Goal: Check status: Check status

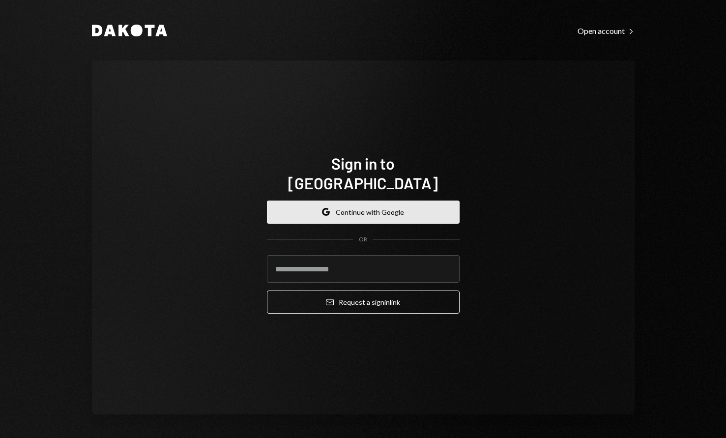
click at [343, 201] on button "Google Continue with Google" at bounding box center [363, 212] width 193 height 23
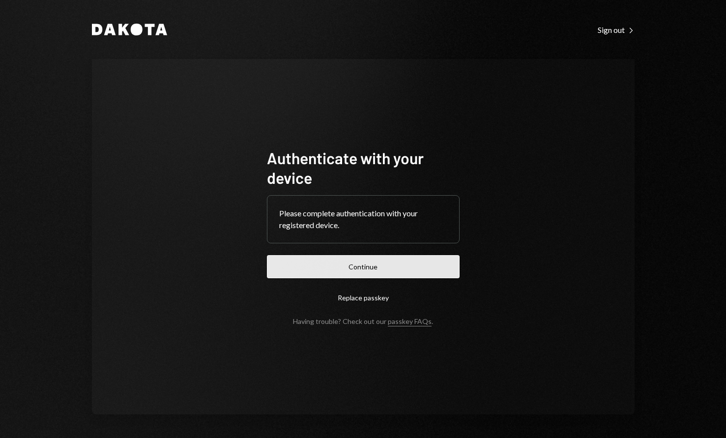
click at [371, 267] on button "Continue" at bounding box center [363, 266] width 193 height 23
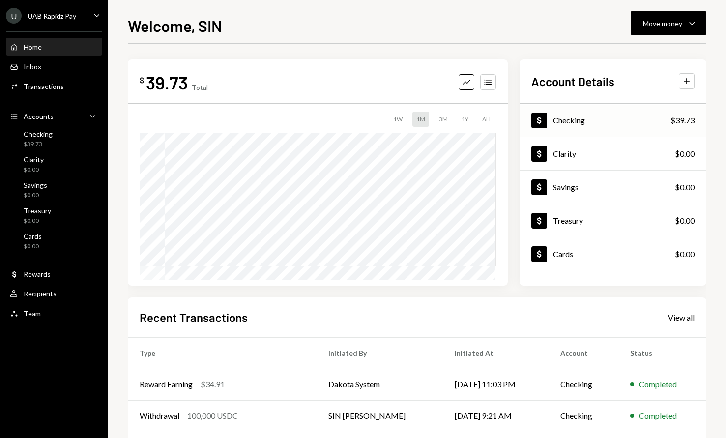
click at [578, 121] on div "Checking" at bounding box center [569, 120] width 32 height 9
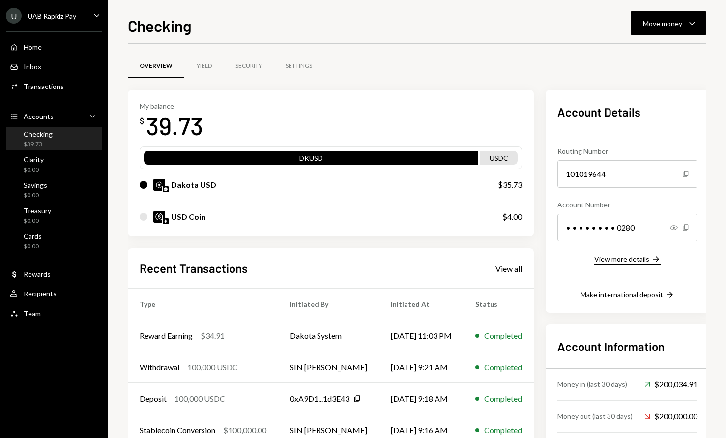
click at [648, 261] on div "View more details" at bounding box center [621, 259] width 55 height 8
